Goal: Task Accomplishment & Management: Manage account settings

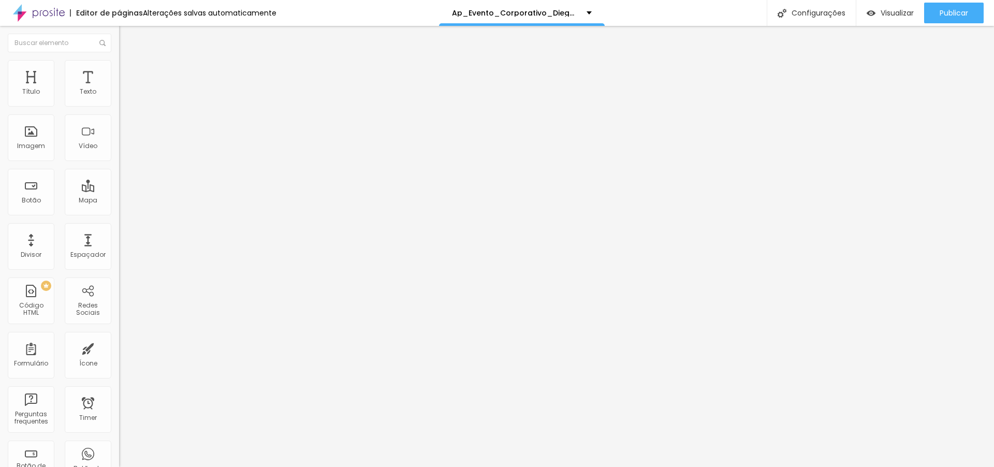
click at [119, 89] on span "Trocar imagem" at bounding box center [147, 84] width 56 height 9
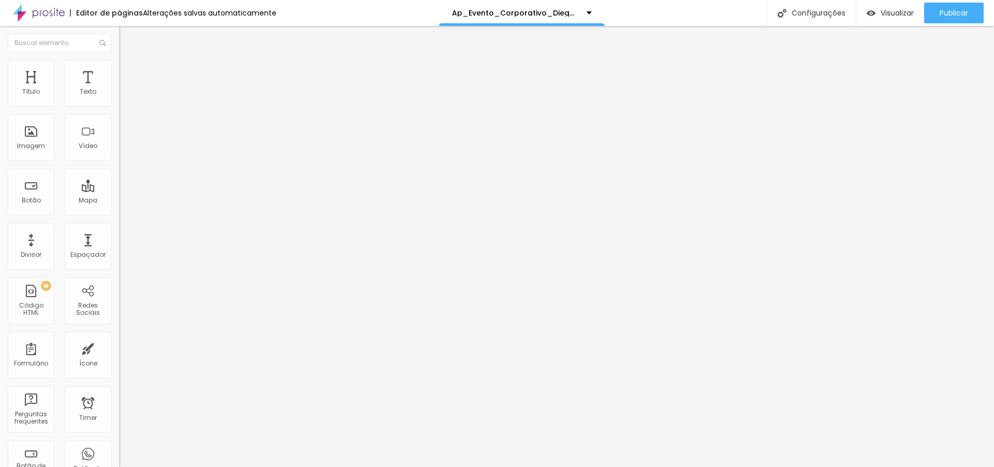
click at [119, 162] on span "1:1 Quadrado" at bounding box center [139, 157] width 41 height 9
click at [119, 190] on span "Original" at bounding box center [131, 186] width 25 height 9
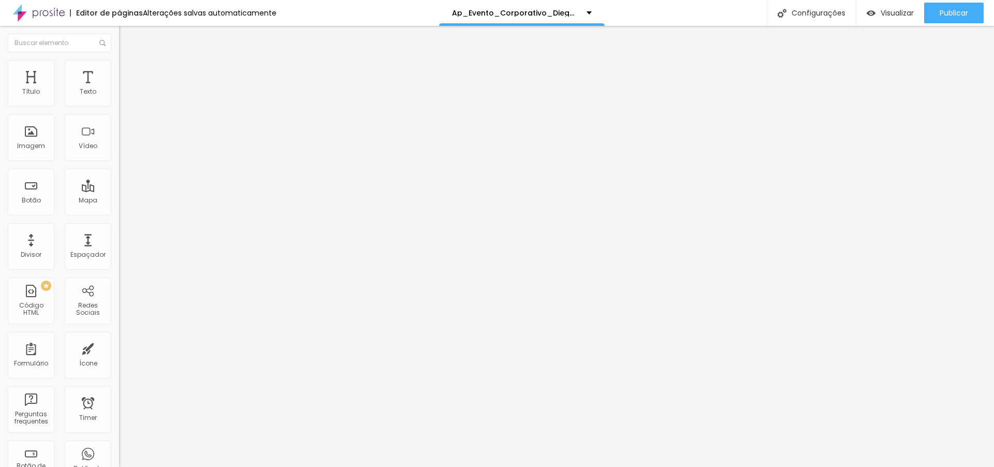
click at [119, 89] on span "Trocar imagem" at bounding box center [147, 84] width 56 height 9
click at [119, 162] on span "Original" at bounding box center [131, 157] width 25 height 9
click at [119, 181] on span "Quadrado" at bounding box center [136, 176] width 34 height 9
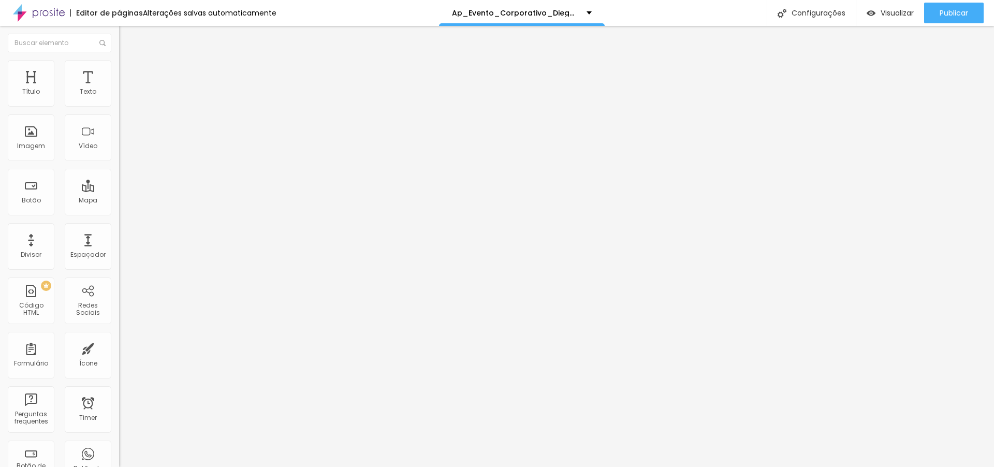
click at [119, 70] on li "Avançado" at bounding box center [178, 75] width 119 height 10
click at [946, 11] on span "Publicar" at bounding box center [953, 13] width 28 height 8
click at [119, 70] on li "Avançado" at bounding box center [178, 75] width 119 height 10
click at [119, 89] on span "Trocar imagem" at bounding box center [147, 84] width 56 height 9
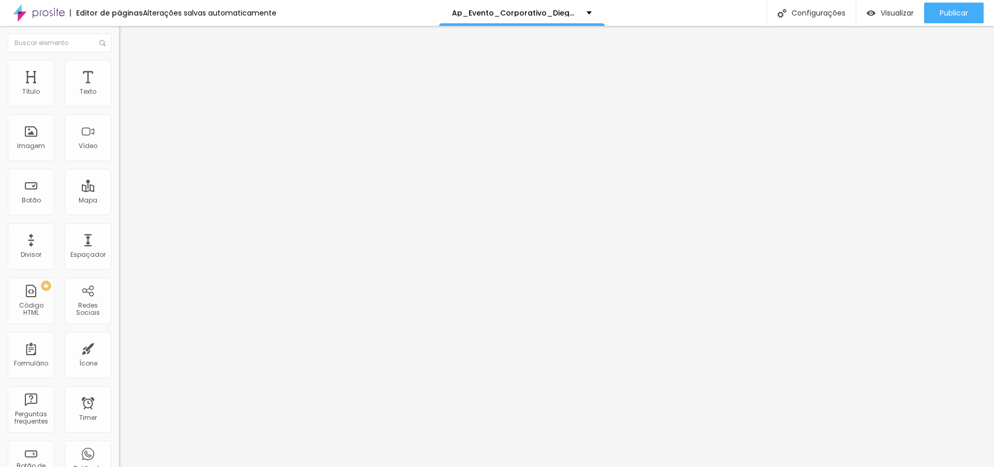
click at [119, 70] on img at bounding box center [123, 74] width 9 height 9
click at [119, 89] on span "Trocar imagem" at bounding box center [147, 84] width 56 height 9
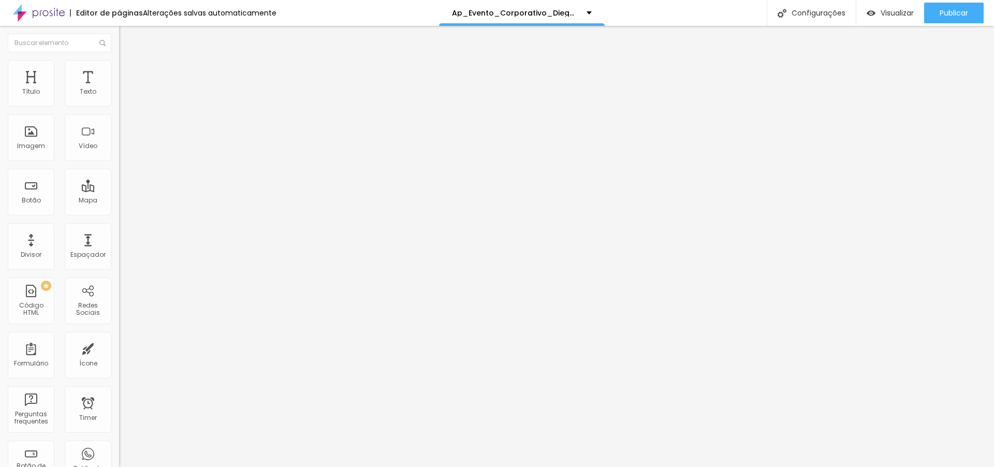
click at [119, 209] on div "Instagram" at bounding box center [178, 212] width 119 height 6
click at [119, 352] on input "https://" at bounding box center [181, 357] width 124 height 10
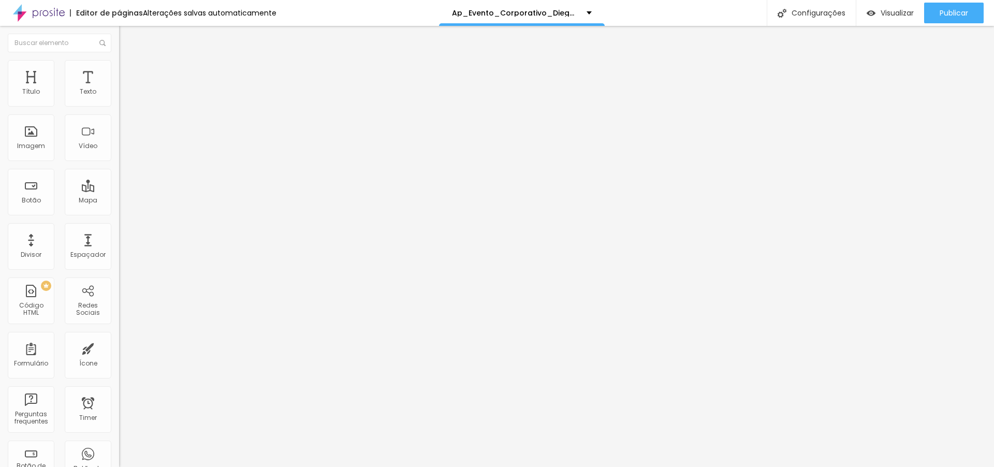
click at [119, 352] on input "https://" at bounding box center [181, 357] width 124 height 10
paste input "www.instagram.com/prodiegorocha/"
type input "https://www.instagram.com/prodiegorocha/"
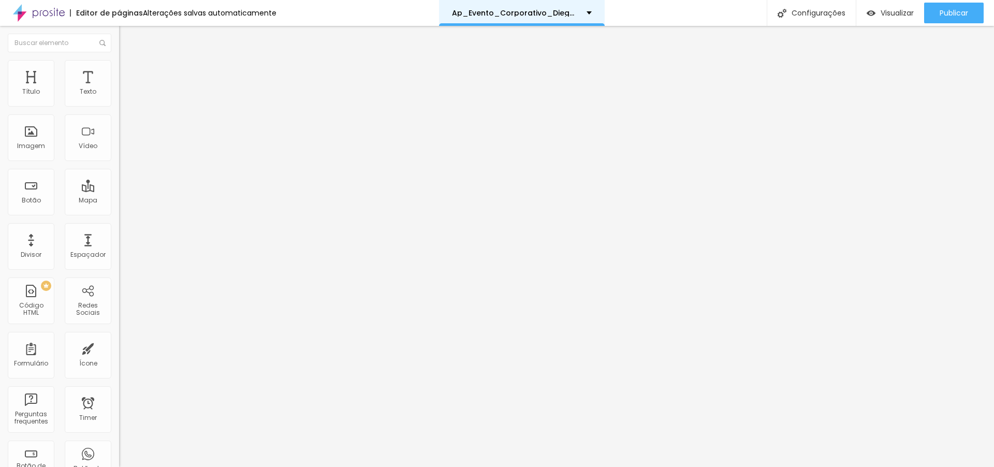
scroll to position [0, 0]
click at [119, 387] on div "WhatsApp" at bounding box center [178, 458] width 119 height 143
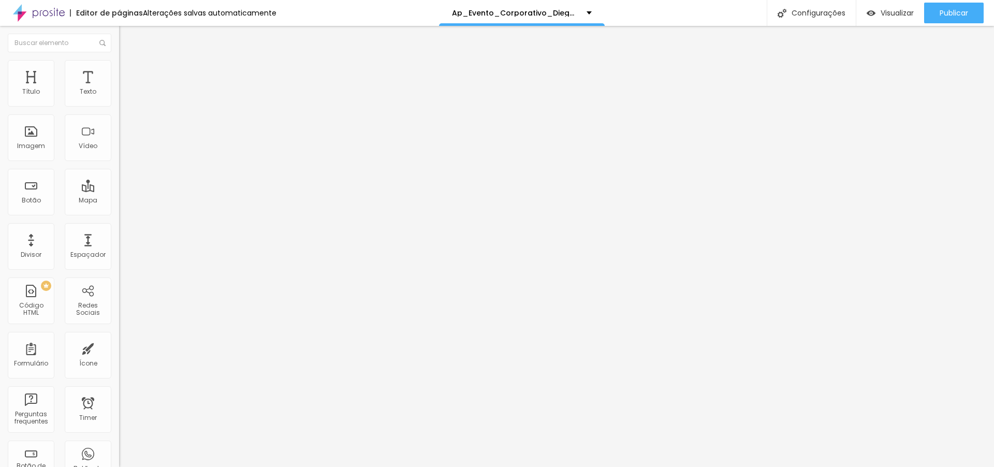
paste input "api.whatsapp.com/send?phone=5531991348766&text=Ol%C3%A1!%20Meu%20nome%20%C3%A9"
type input "https://api.whatsapp.com/send?phone=5531991348766&text=Ol%C3%A1!%20Meu%20nome%2…"
click at [949, 18] on div "Publicar" at bounding box center [953, 13] width 28 height 21
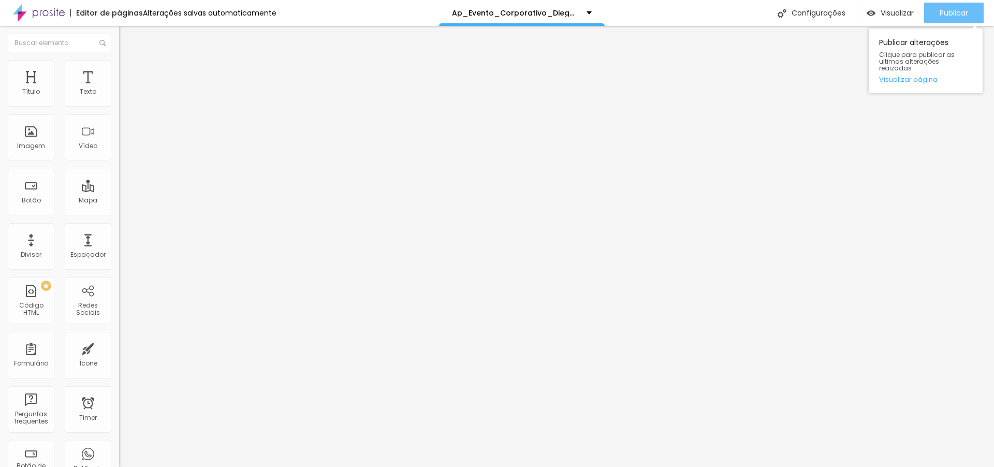
click at [933, 12] on button "Publicar" at bounding box center [954, 13] width 60 height 21
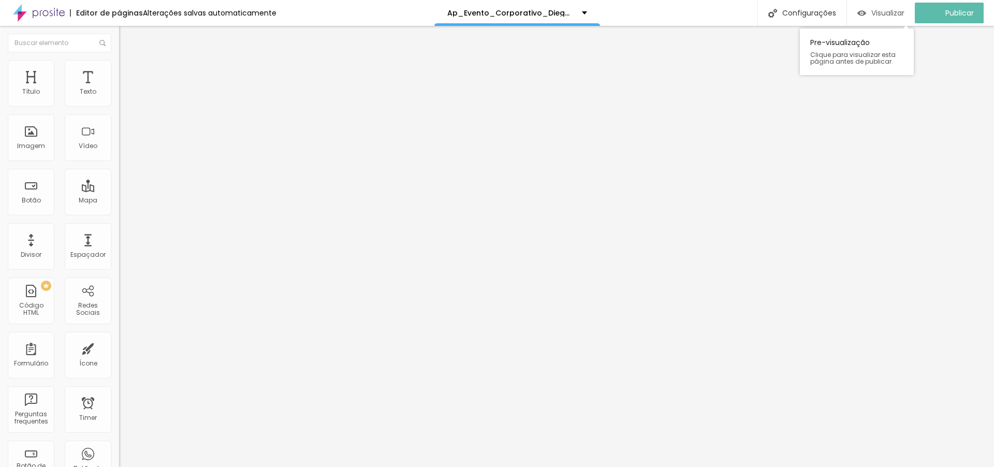
click at [896, 13] on span "Visualizar" at bounding box center [887, 13] width 33 height 8
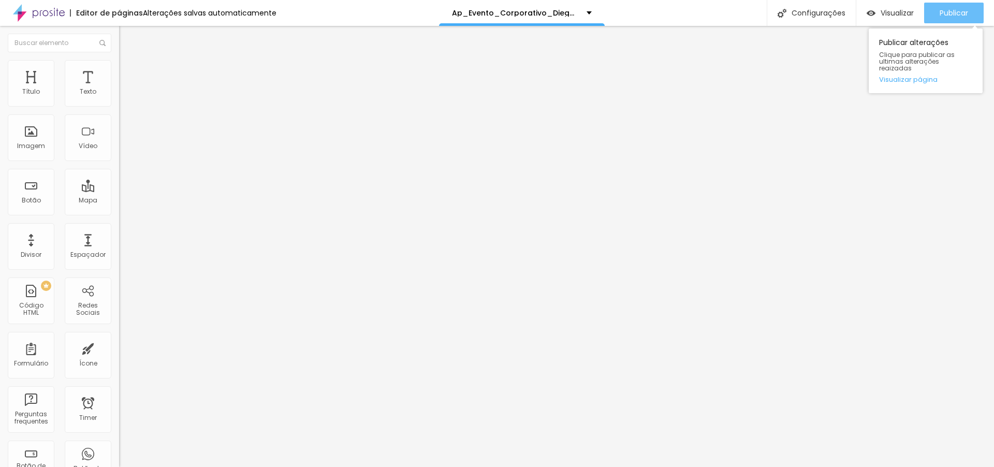
click at [957, 14] on span "Publicar" at bounding box center [953, 13] width 28 height 8
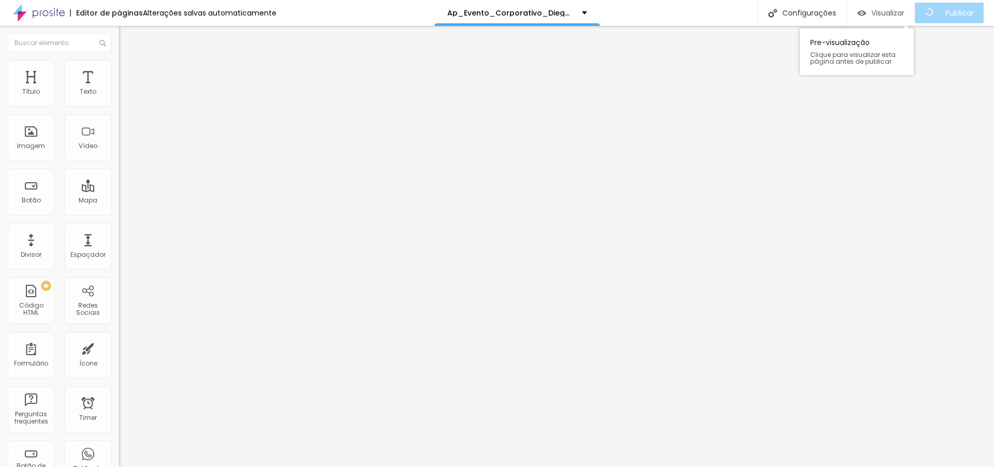
click at [901, 9] on span "Visualizar" at bounding box center [887, 13] width 33 height 8
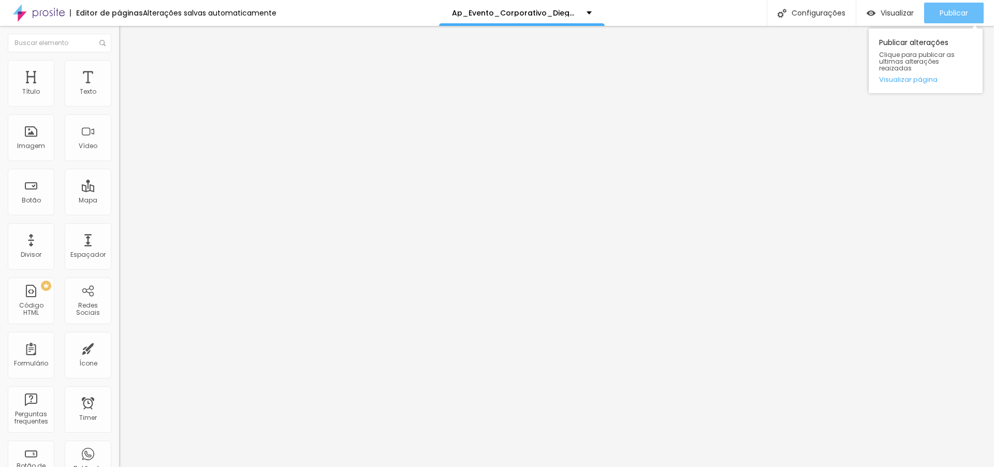
click at [959, 9] on span "Publicar" at bounding box center [953, 13] width 28 height 8
click at [119, 70] on li "Avançado" at bounding box center [178, 75] width 119 height 10
click at [128, 73] on span "Avançado" at bounding box center [145, 77] width 34 height 9
click at [119, 70] on img at bounding box center [123, 74] width 9 height 9
click at [128, 73] on span "Avançado" at bounding box center [145, 77] width 34 height 9
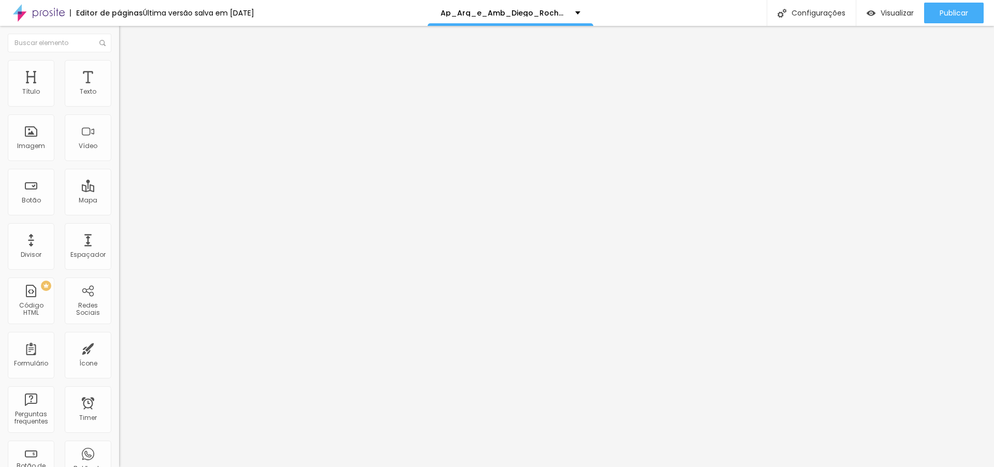
click at [119, 92] on div "Instagram" at bounding box center [178, 152] width 119 height 143
click at [119, 352] on input "https://www.instagram.com/prodiegorocha/" at bounding box center [181, 357] width 124 height 10
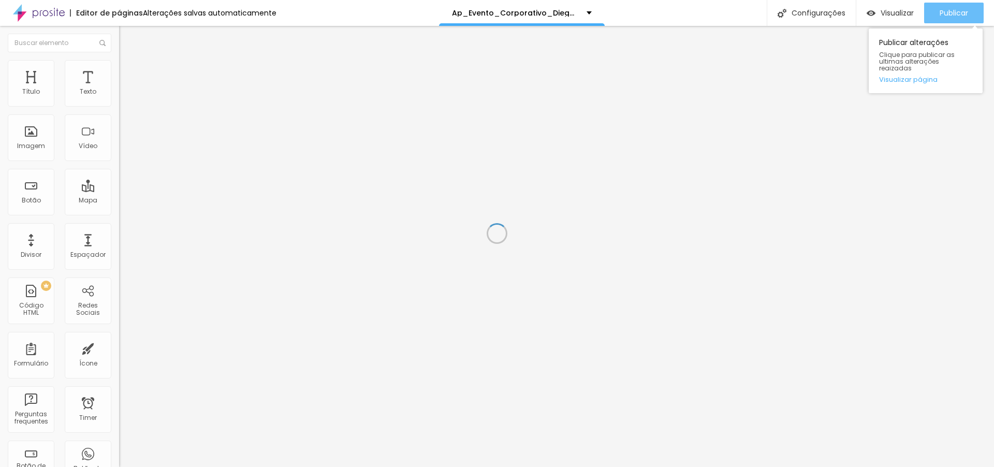
click at [953, 11] on span "Publicar" at bounding box center [953, 13] width 28 height 8
click at [944, 13] on span "Publicar" at bounding box center [953, 13] width 28 height 8
click at [119, 125] on span "Sólido" at bounding box center [129, 120] width 20 height 9
click at [119, 148] on span "Serrilhado" at bounding box center [135, 143] width 33 height 9
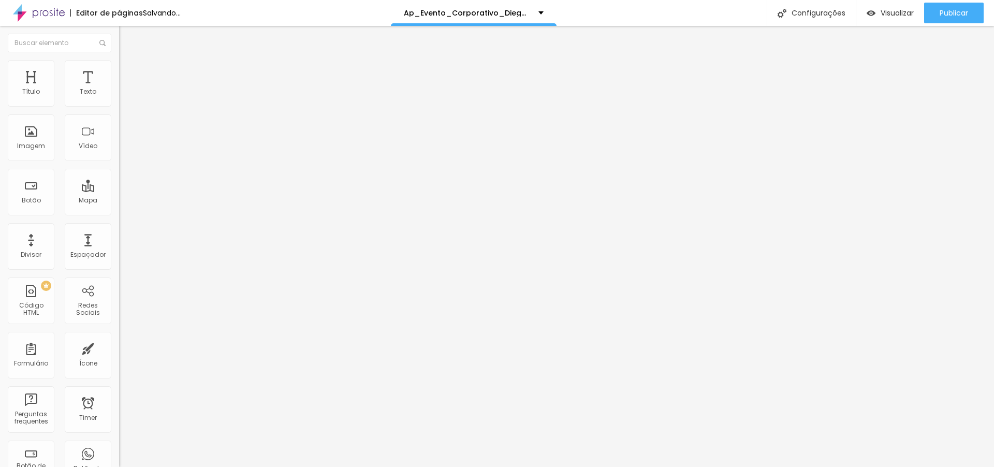
click at [119, 138] on span "Pontilhado" at bounding box center [136, 133] width 34 height 9
click at [119, 160] on span "Pata de cachorro" at bounding box center [146, 155] width 55 height 9
click at [119, 166] on span "Estrela" at bounding box center [129, 161] width 21 height 9
click at [119, 171] on div "Brilho" at bounding box center [178, 168] width 119 height 6
click at [119, 179] on span "Coração 1" at bounding box center [135, 174] width 33 height 9
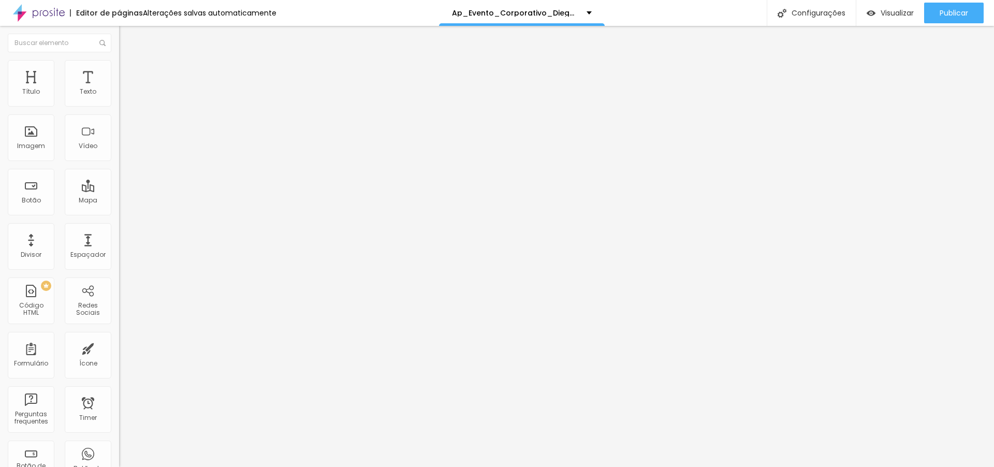
click at [119, 185] on span "Coração 2" at bounding box center [136, 180] width 34 height 9
click at [119, 169] on span "Brilho" at bounding box center [128, 164] width 18 height 9
click at [119, 163] on span "Estrela" at bounding box center [129, 158] width 21 height 9
click at [119, 172] on span "Brilho" at bounding box center [128, 168] width 18 height 9
click at [119, 163] on span "Estrela" at bounding box center [129, 158] width 21 height 9
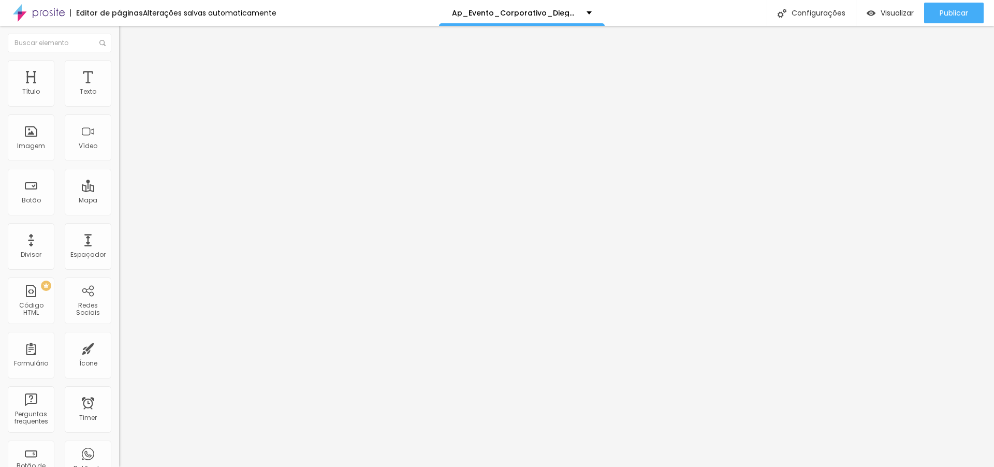
click at [128, 70] on span "Estilo" at bounding box center [136, 67] width 16 height 9
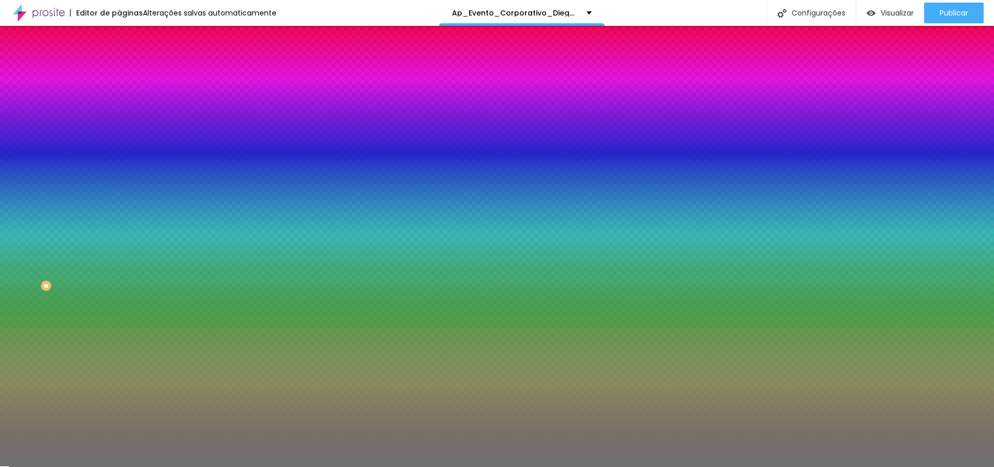
type input "48"
type input "47"
type input "44"
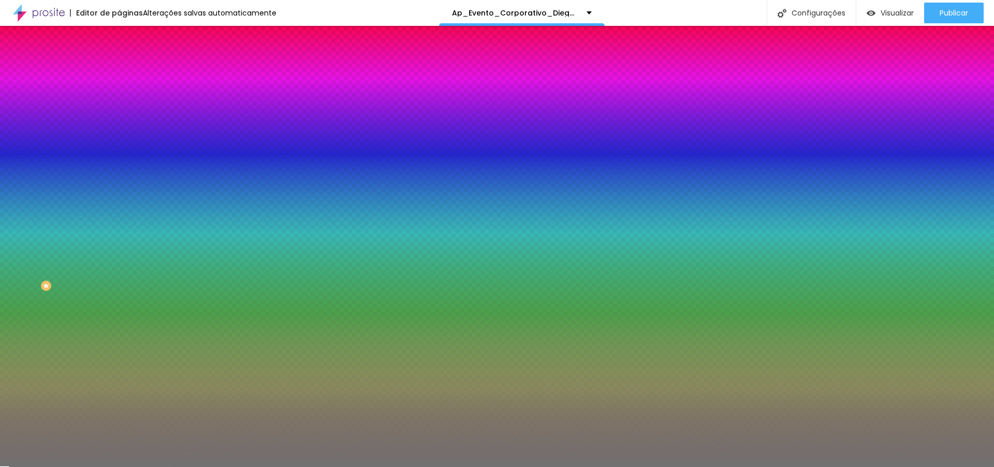
type input "44"
type input "43"
type input "42"
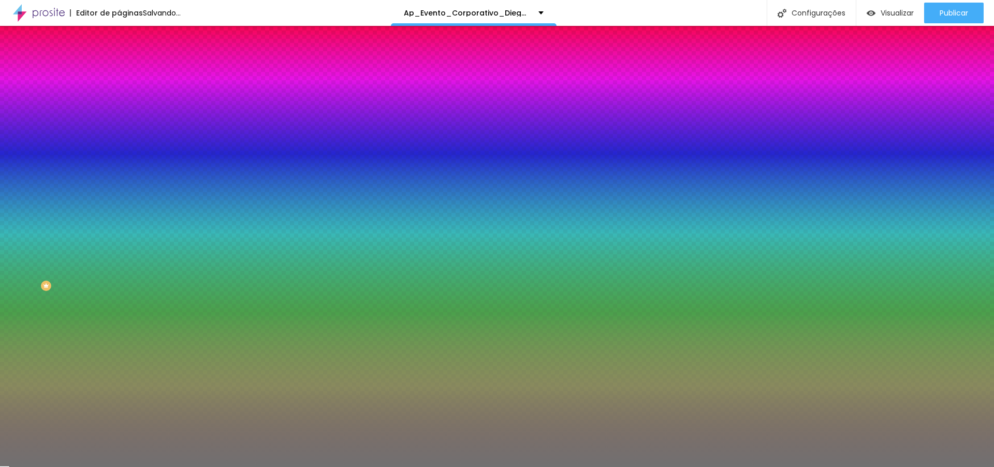
type input "41"
type input "36"
type input "35"
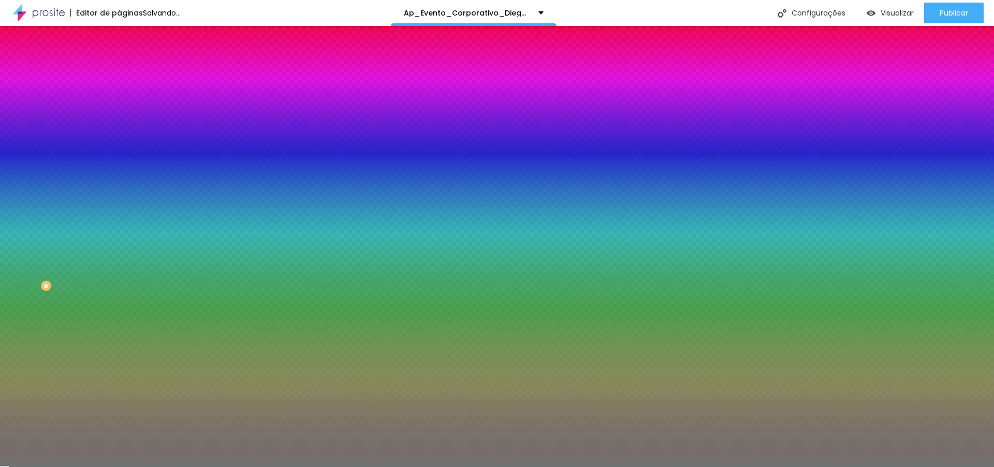
type input "35"
type input "34"
type input "33"
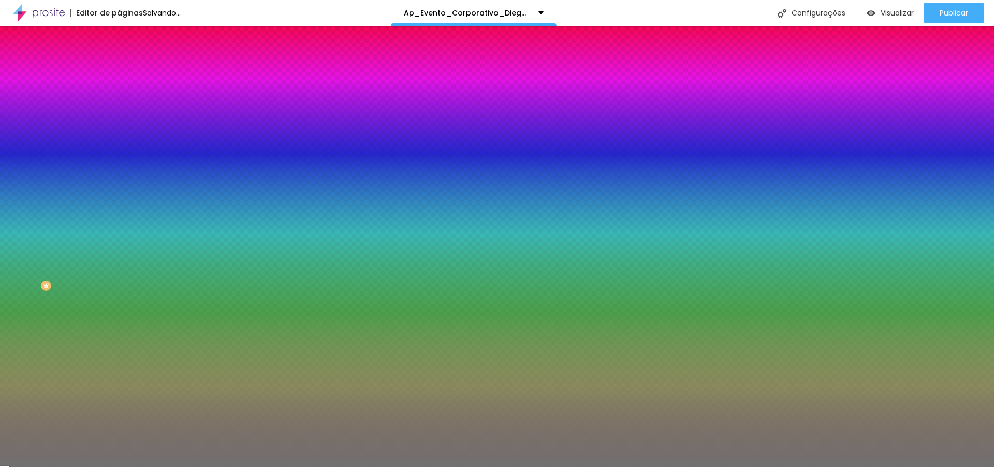
type input "29"
type input "27"
type input "26"
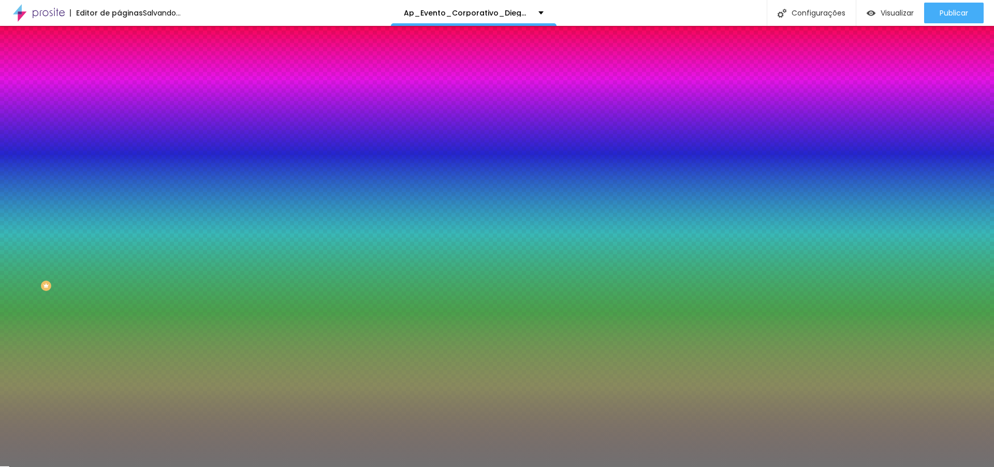
type input "26"
type input "25"
type input "23"
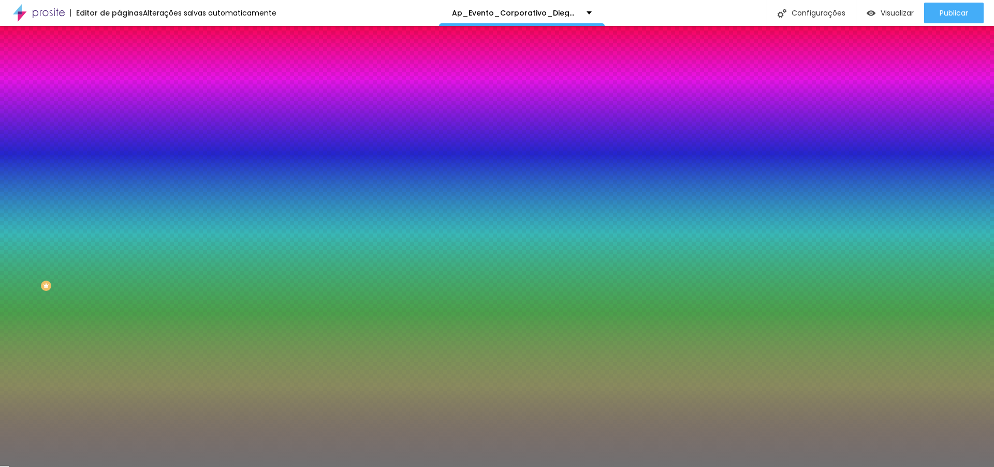
type input "22"
type input "21"
type input "20"
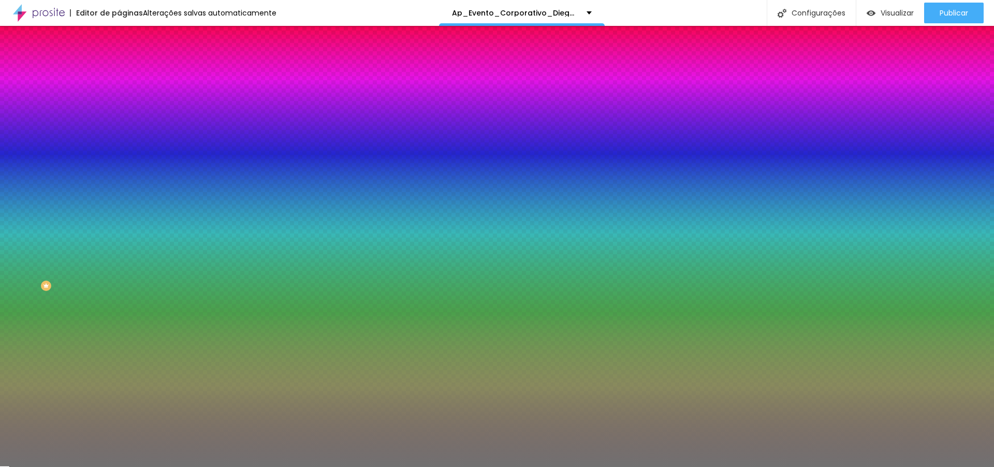
type input "20"
type input "19"
type input "17"
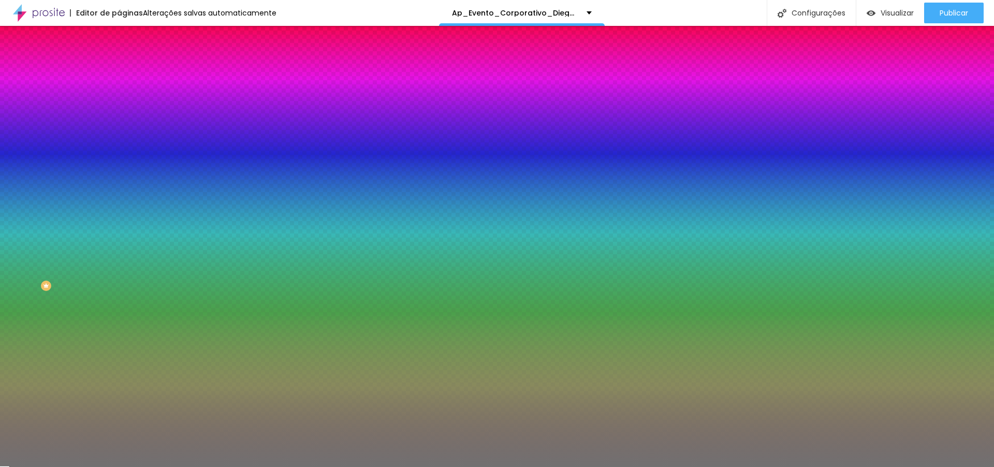
type input "16"
type input "15"
type input "13"
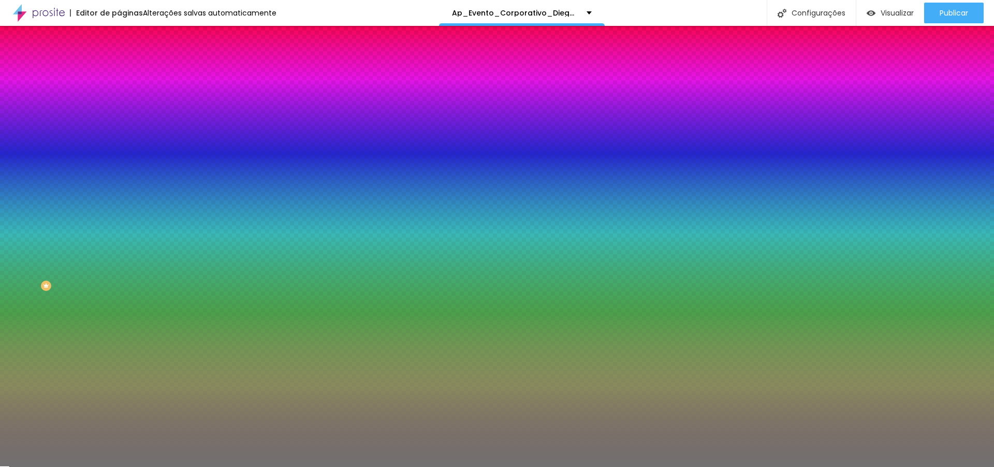
type input "13"
type input "12"
type input "11"
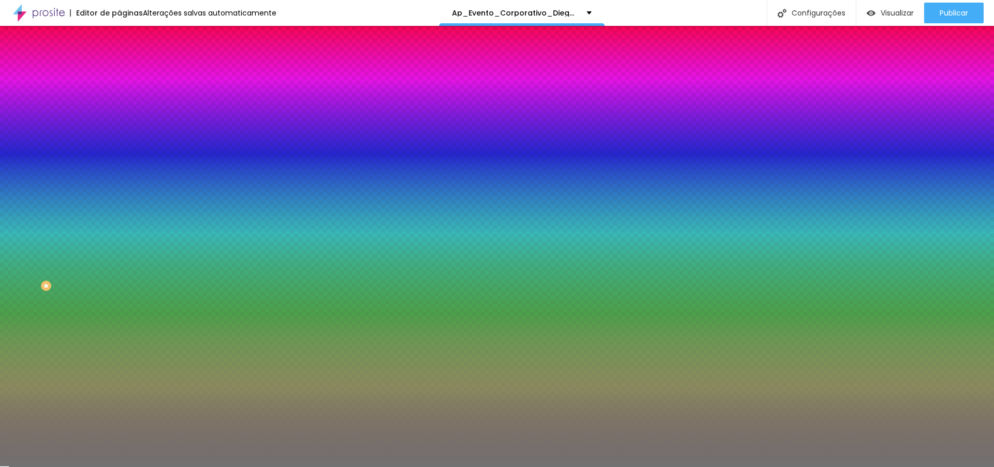
type input "10"
type input "11"
type input "12"
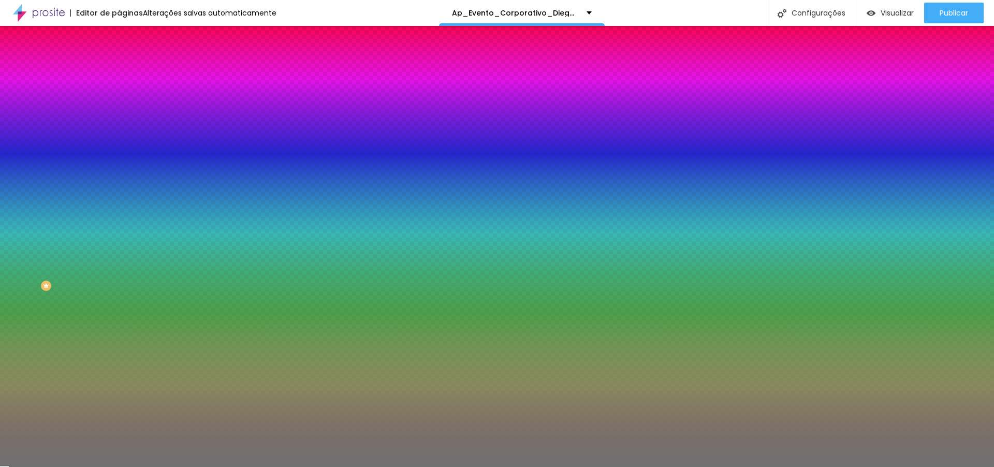
type input "12"
type input "13"
type input "14"
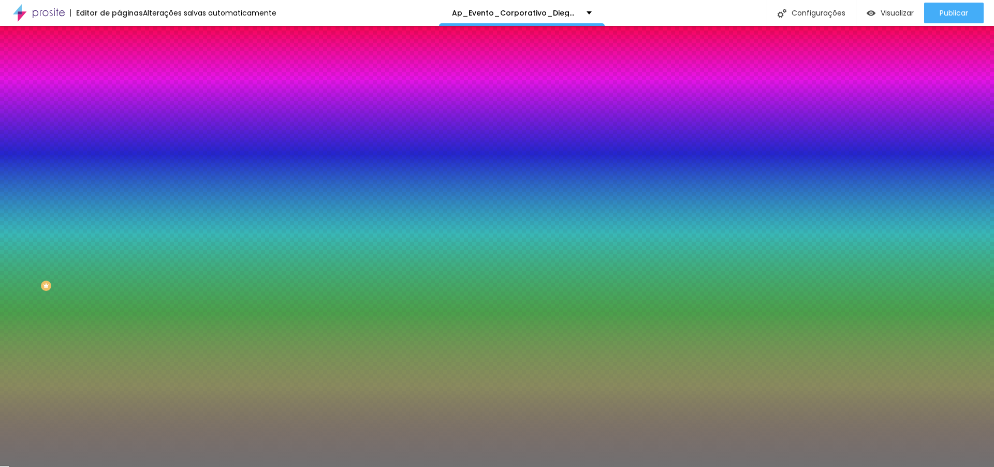
type input "15"
type input "16"
type input "17"
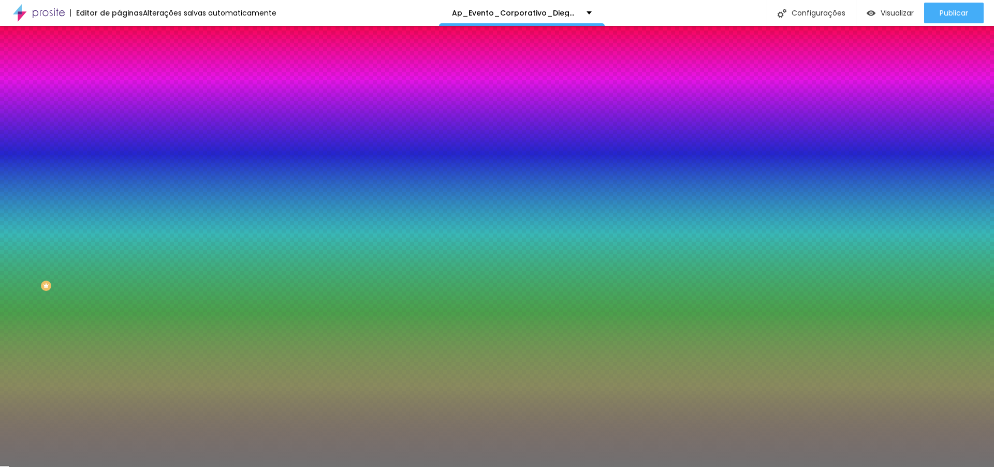
drag, startPoint x: 48, startPoint y: 136, endPoint x: 19, endPoint y: 136, distance: 29.0
type input "17"
click at [119, 135] on input "range" at bounding box center [152, 130] width 67 height 8
type input "9"
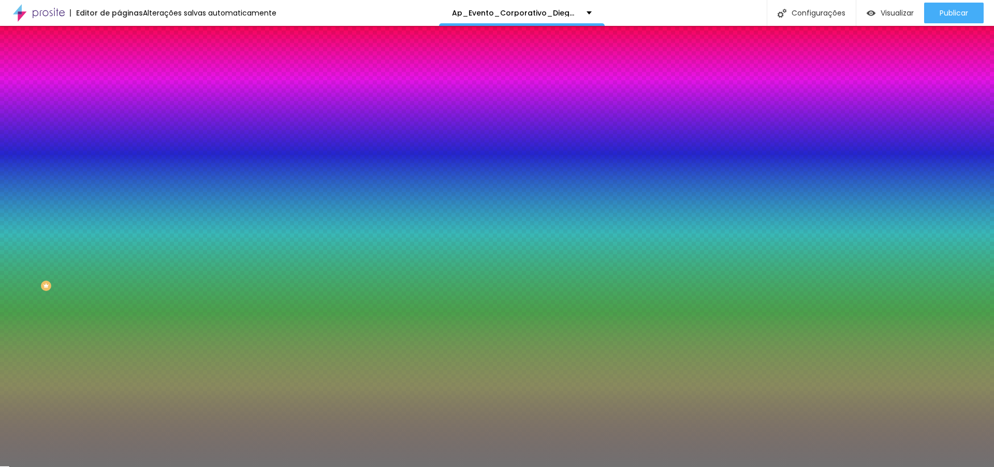
type input "8"
type input "7"
type input "8"
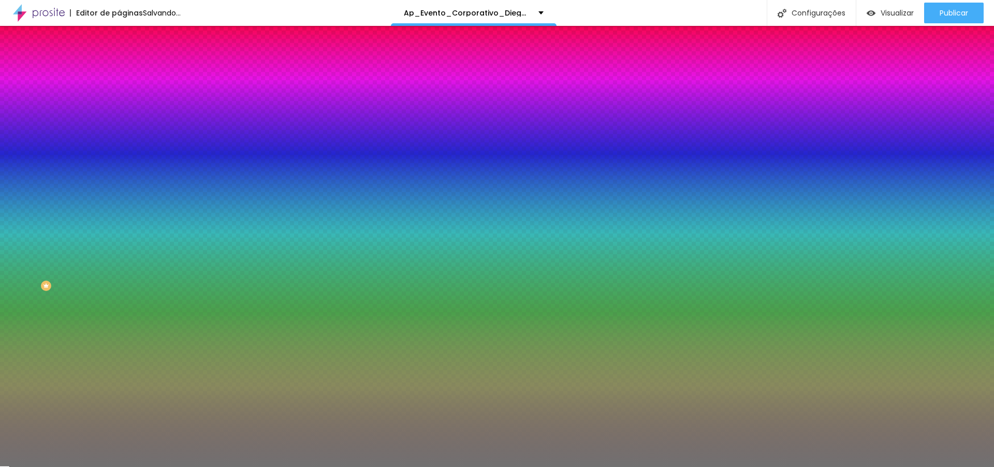
type input "8"
type input "9"
type input "10"
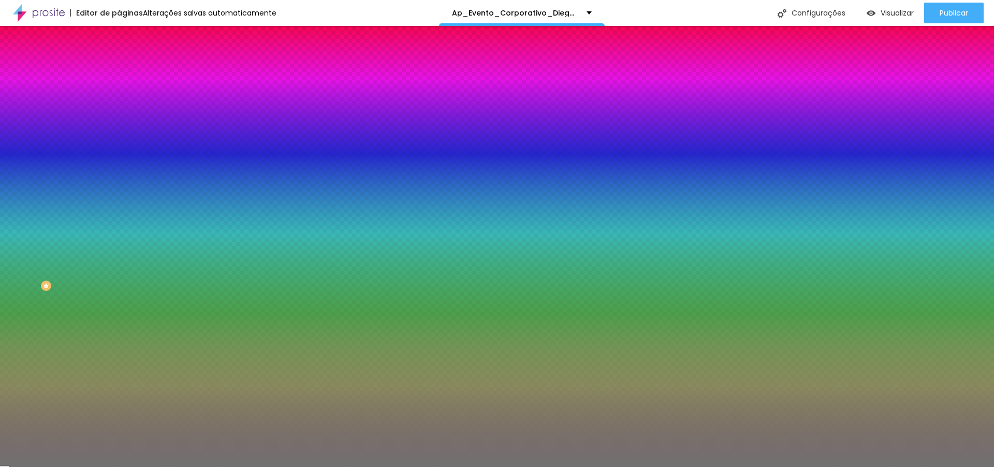
click at [119, 161] on input "range" at bounding box center [152, 157] width 67 height 8
click at [119, 70] on li "Avançado" at bounding box center [178, 75] width 119 height 10
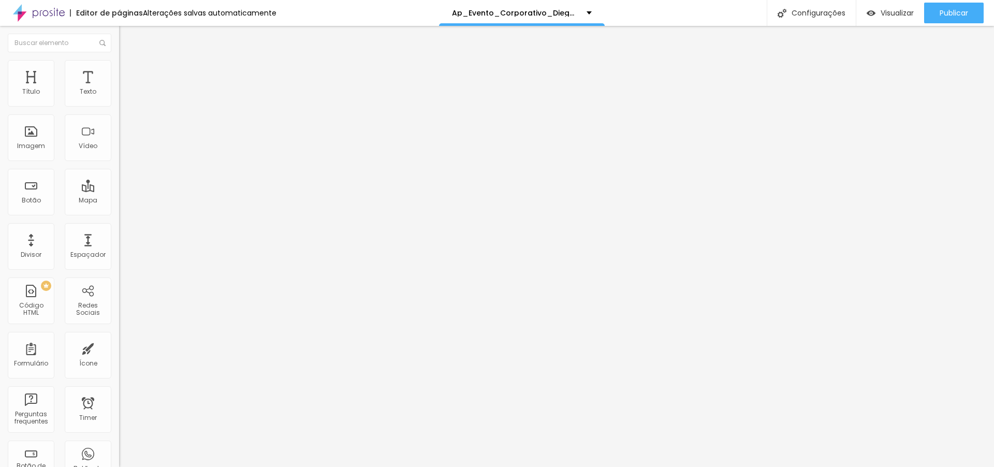
type input "16"
type input "13"
type input "12"
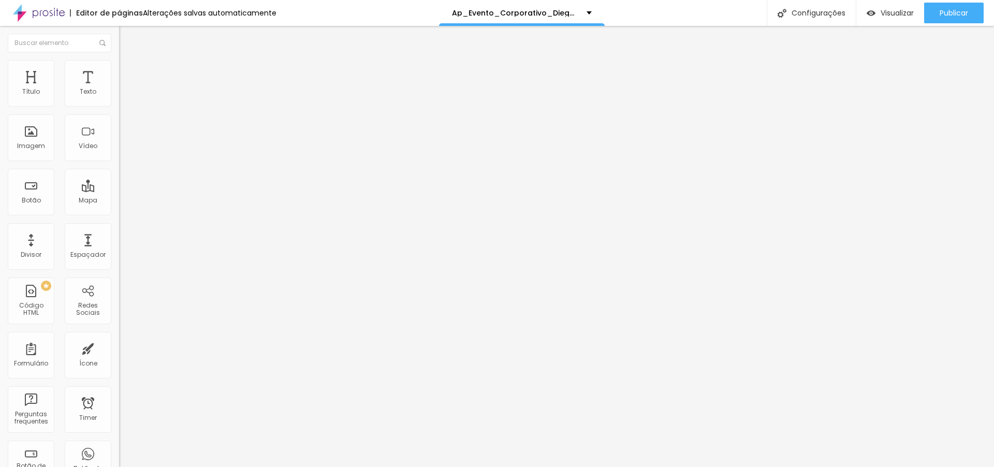
type input "12"
type input "11"
type input "10"
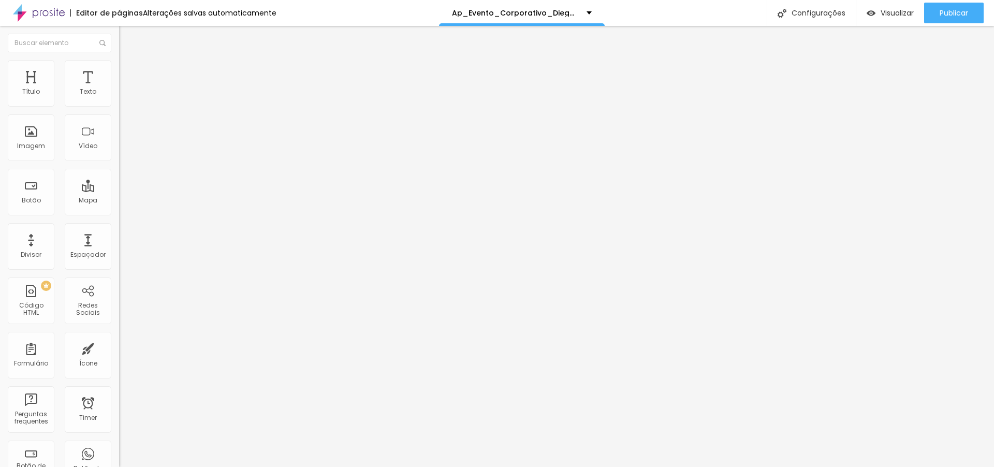
type input "9"
type input "10"
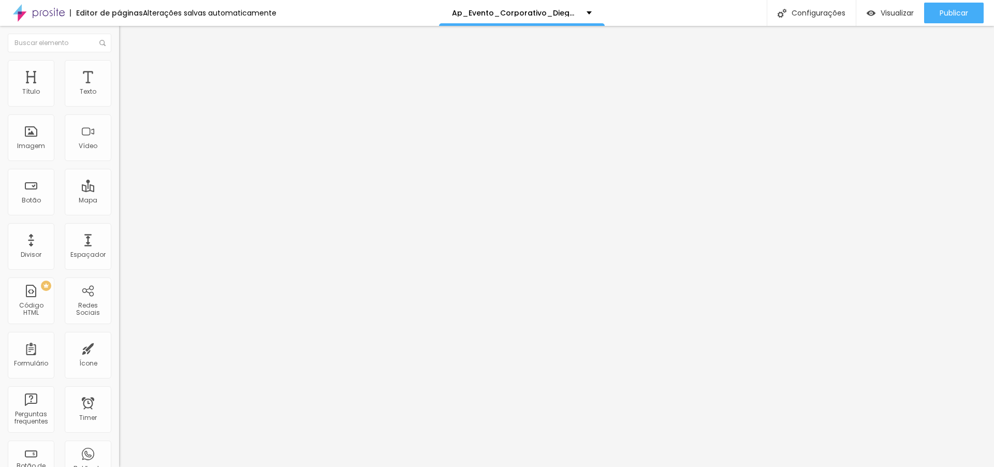
click at [119, 347] on input "range" at bounding box center [152, 351] width 67 height 8
type input "18"
type input "17"
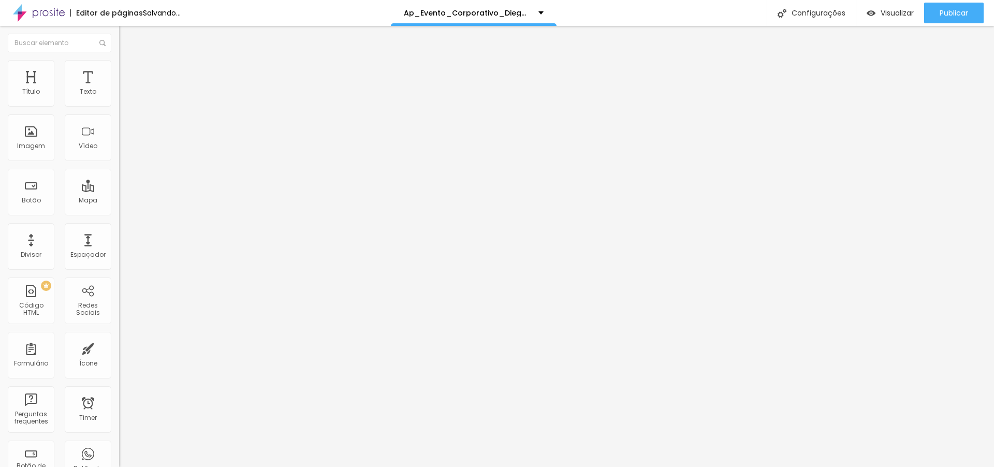
type input "16"
type input "15"
type input "14"
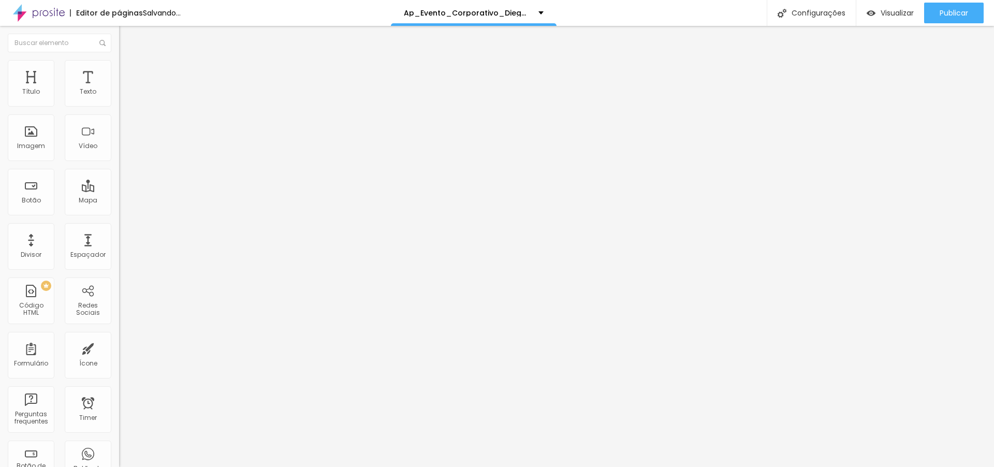
type input "14"
type input "13"
type input "12"
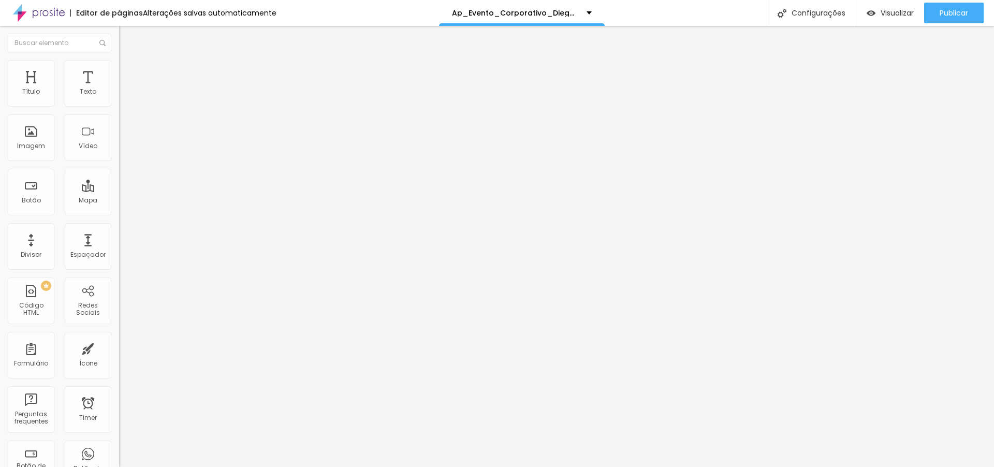
type input "11"
type input "10"
drag, startPoint x: 36, startPoint y: 101, endPoint x: 30, endPoint y: 100, distance: 5.7
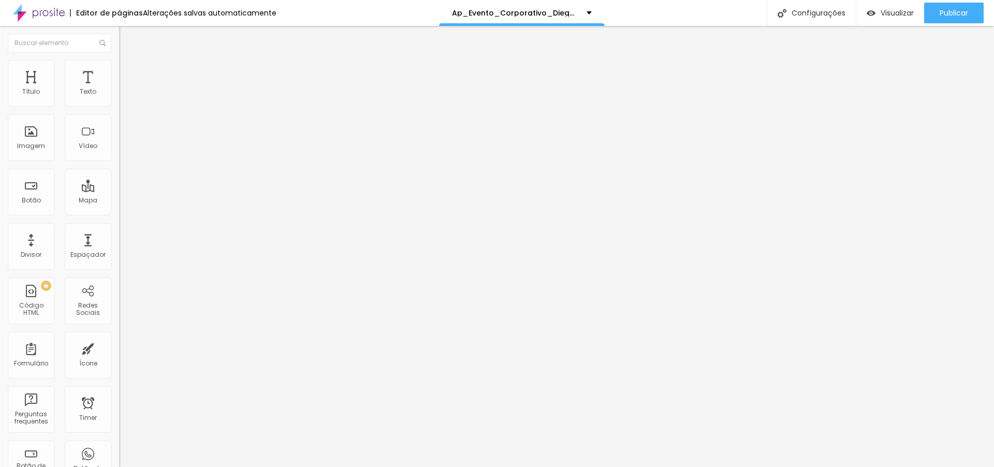
type input "10"
click at [119, 201] on input "range" at bounding box center [152, 205] width 67 height 8
click at [950, 16] on span "Publicar" at bounding box center [953, 13] width 28 height 8
click at [119, 62] on img at bounding box center [123, 64] width 9 height 9
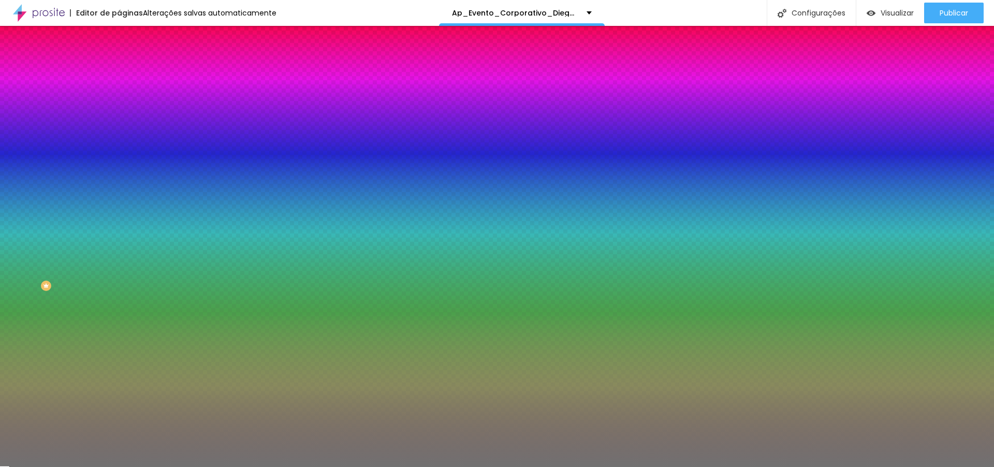
type input "18"
type input "19"
type input "18"
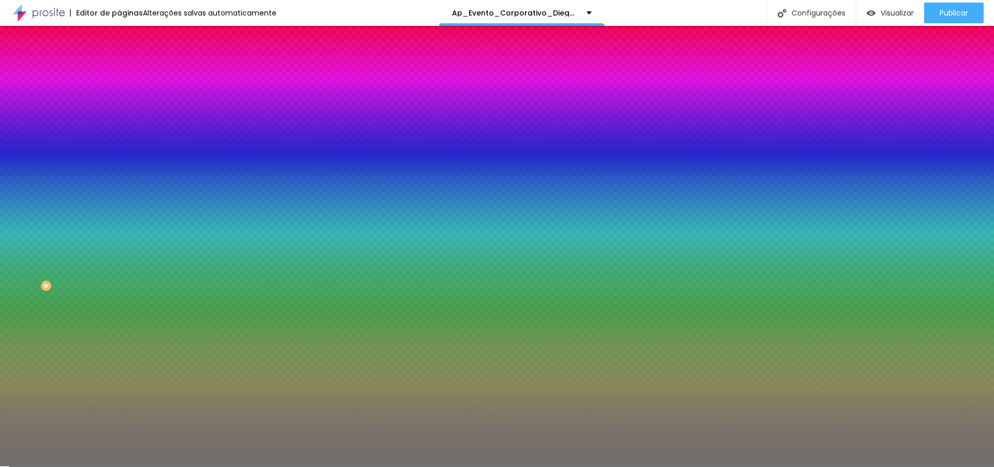
type input "18"
click at [119, 135] on input "range" at bounding box center [152, 130] width 67 height 8
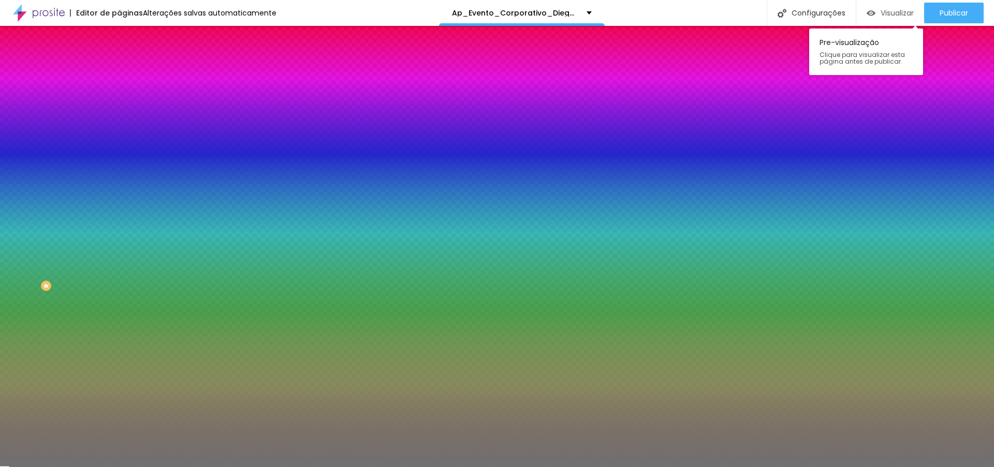
click at [895, 15] on span "Visualizar" at bounding box center [896, 13] width 33 height 8
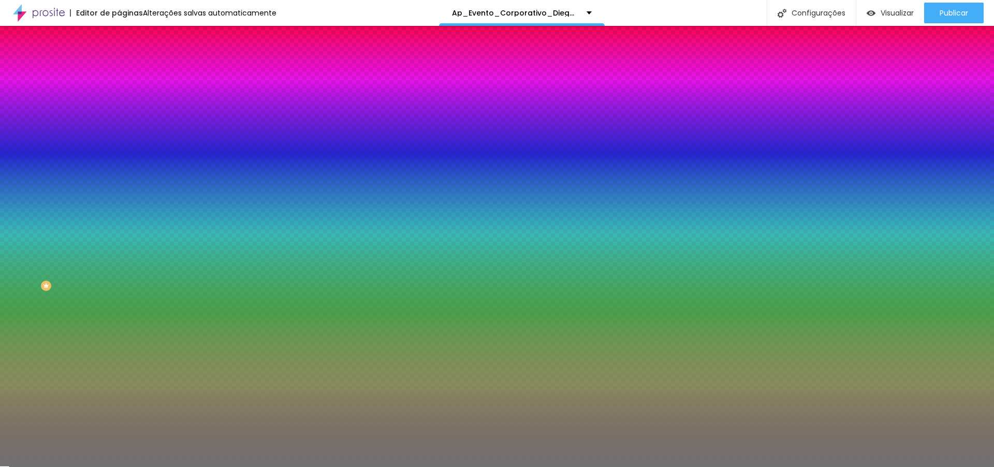
click at [119, 60] on li "Conteúdo" at bounding box center [178, 55] width 119 height 10
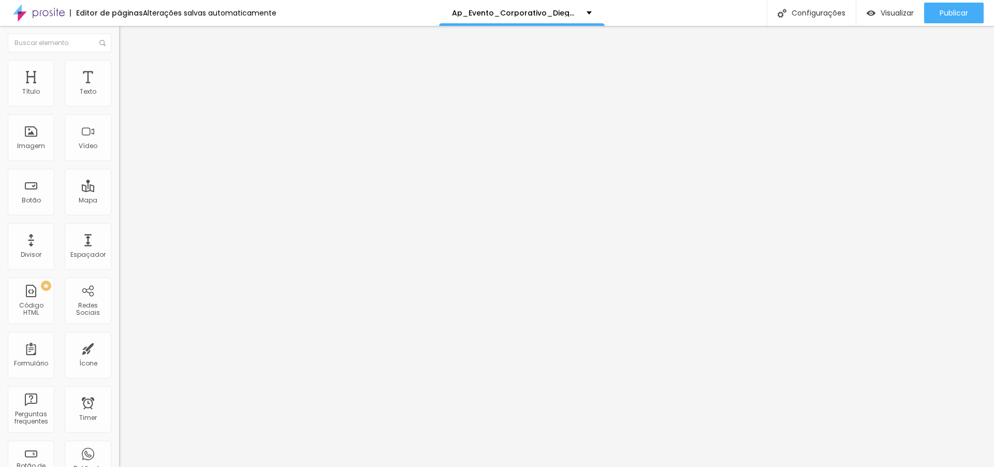
click at [119, 124] on span "Estrela" at bounding box center [129, 120] width 21 height 9
click at [119, 131] on span "Sólido" at bounding box center [129, 127] width 20 height 9
click at [119, 141] on span "Pontilhado" at bounding box center [136, 137] width 34 height 9
click at [119, 148] on span "Serrilhado" at bounding box center [135, 143] width 33 height 9
click at [119, 153] on div "Duplo" at bounding box center [178, 149] width 119 height 6
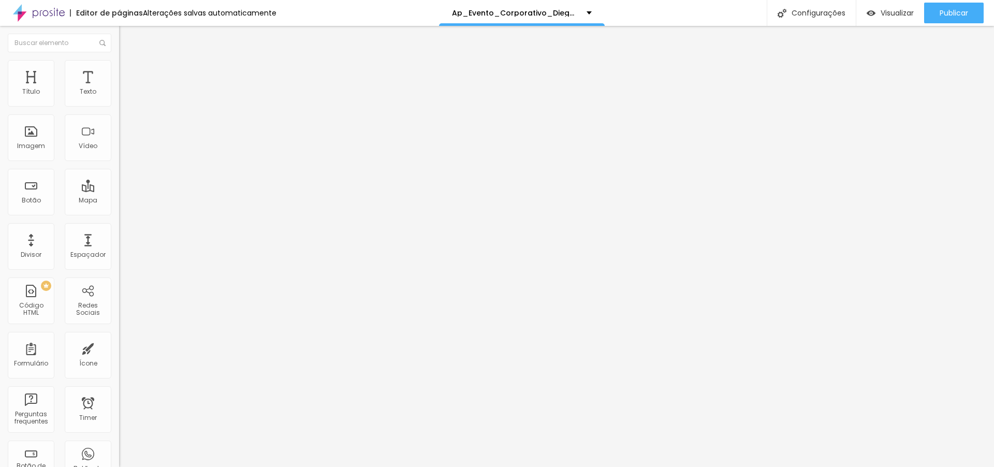
click at [119, 66] on img at bounding box center [123, 64] width 9 height 9
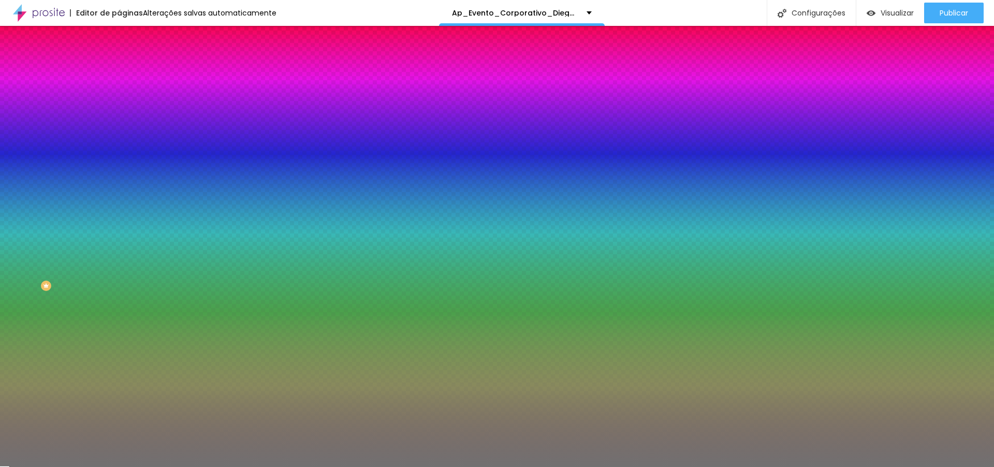
type input "19"
type input "21"
type input "22"
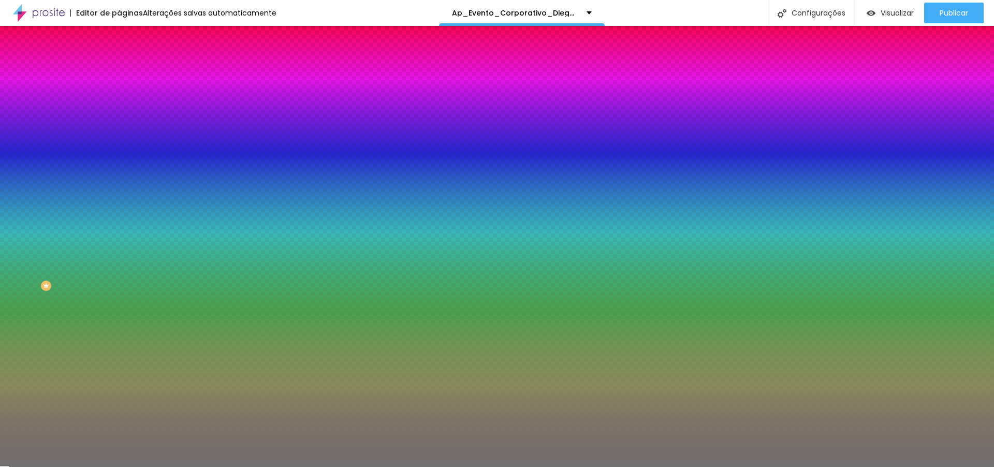
type input "22"
type input "23"
type input "24"
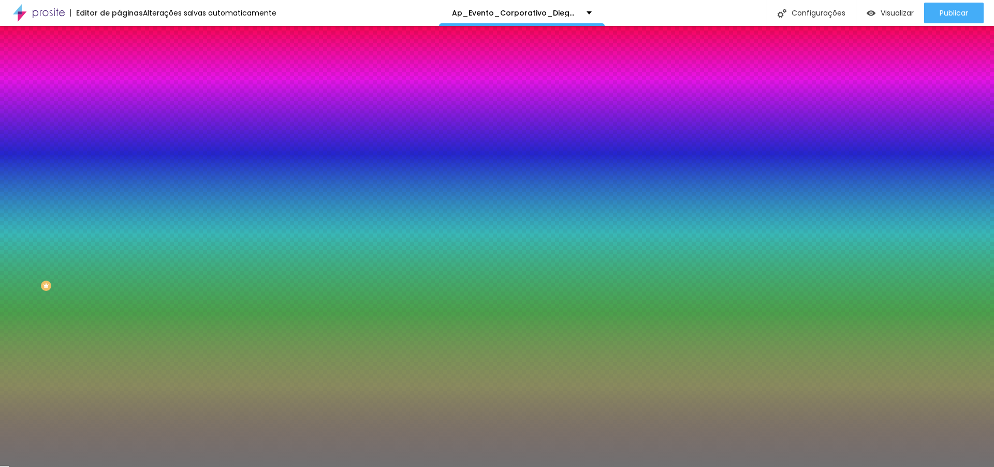
type input "25"
type input "26"
type input "27"
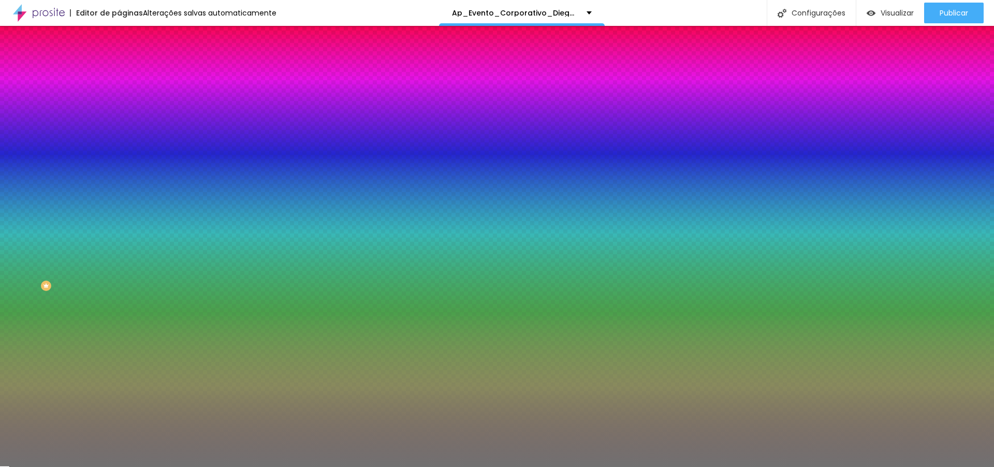
type input "27"
type input "26"
type input "25"
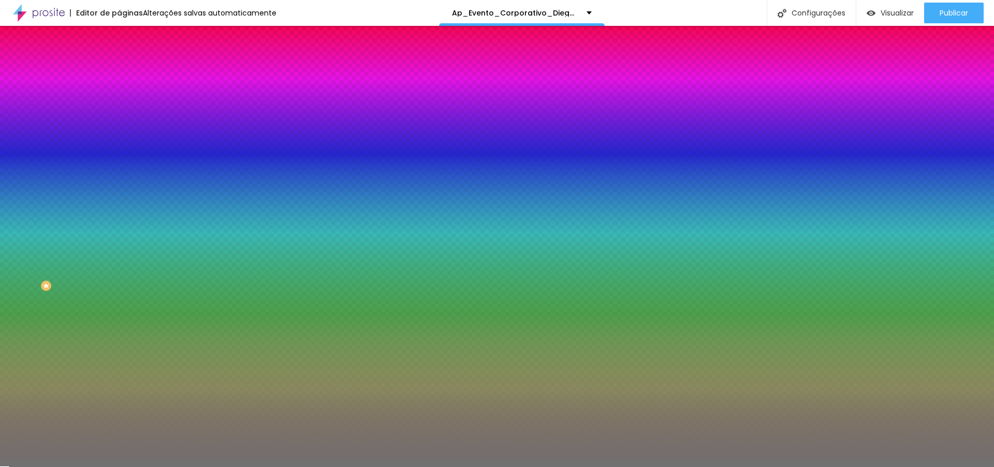
type input "24"
type input "23"
type input "22"
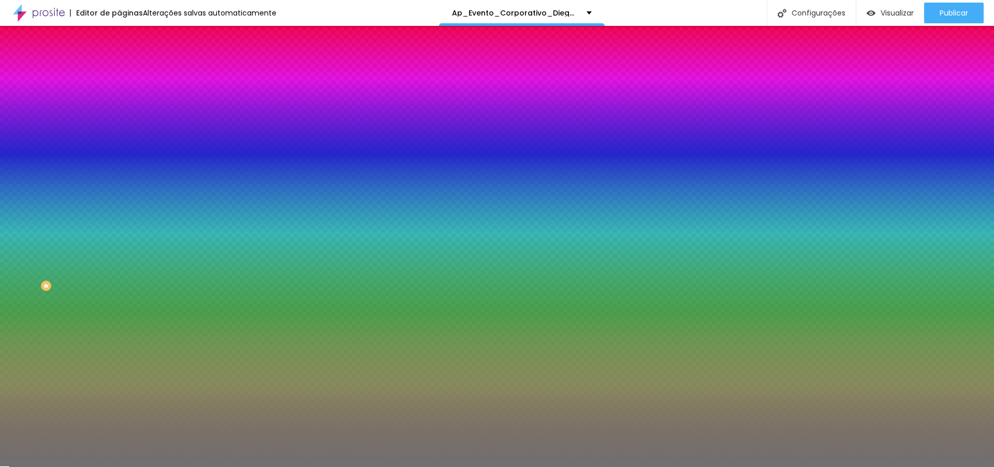
type input "22"
type input "21"
type input "20"
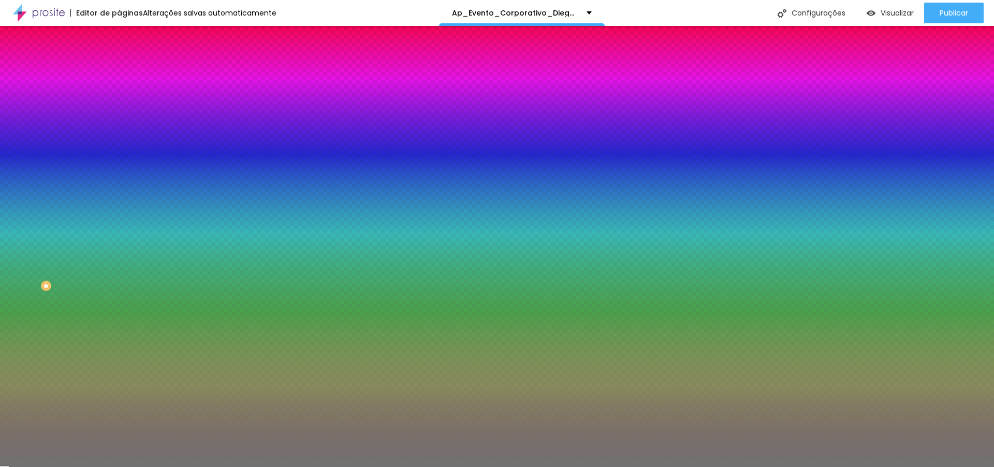
click at [119, 135] on input "range" at bounding box center [152, 130] width 67 height 8
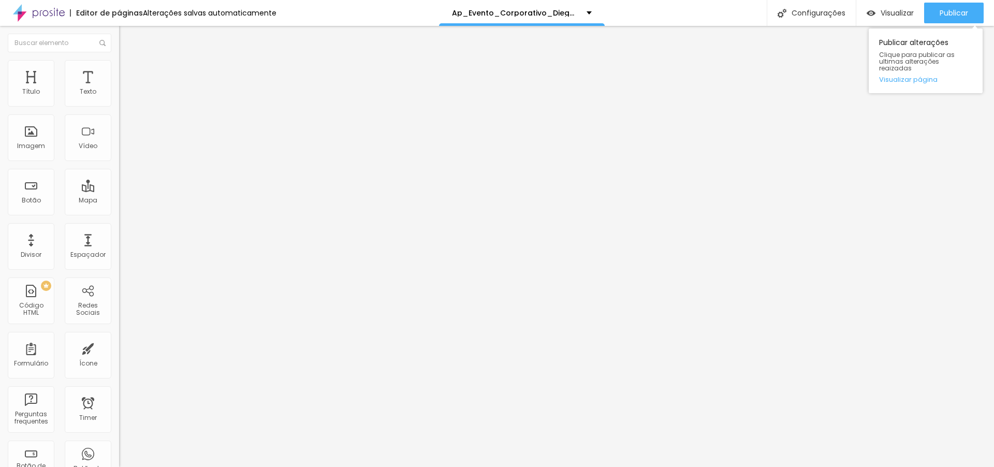
click at [955, 26] on div "Publicar alterações Clique para publicar as ultimas alterações reaizadas Visual…" at bounding box center [925, 58] width 114 height 70
click at [956, 14] on span "Publicar" at bounding box center [953, 13] width 28 height 8
